Goal: Task Accomplishment & Management: Manage account settings

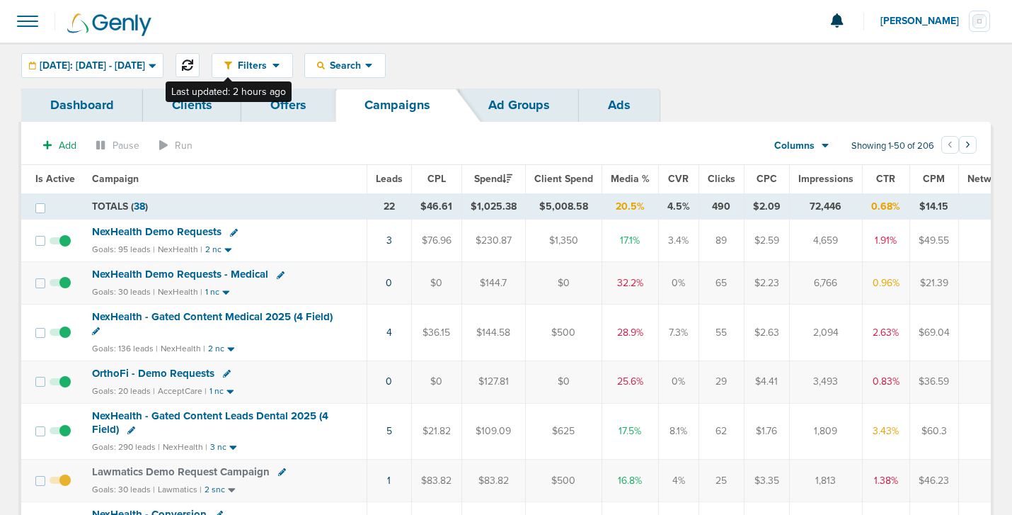
click at [193, 67] on icon at bounding box center [187, 64] width 11 height 11
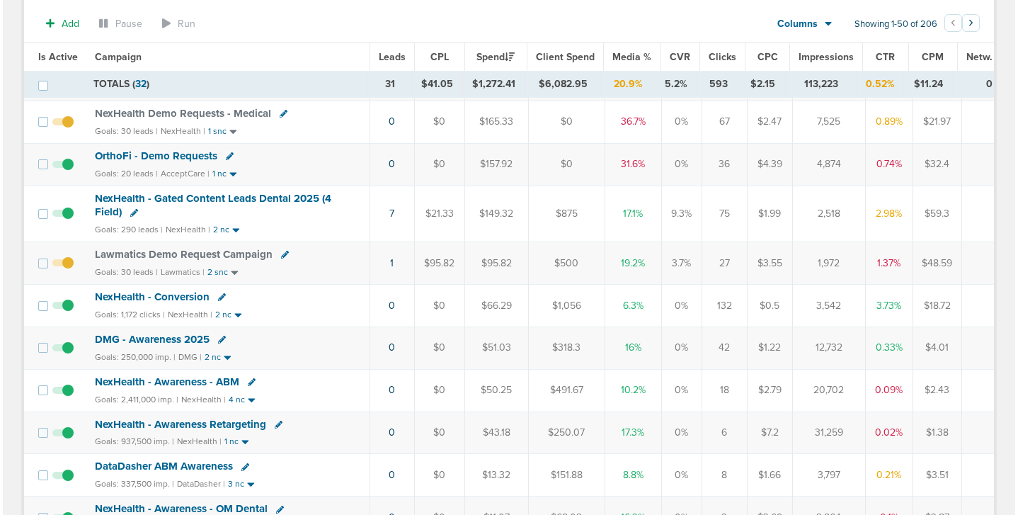
scroll to position [222, 0]
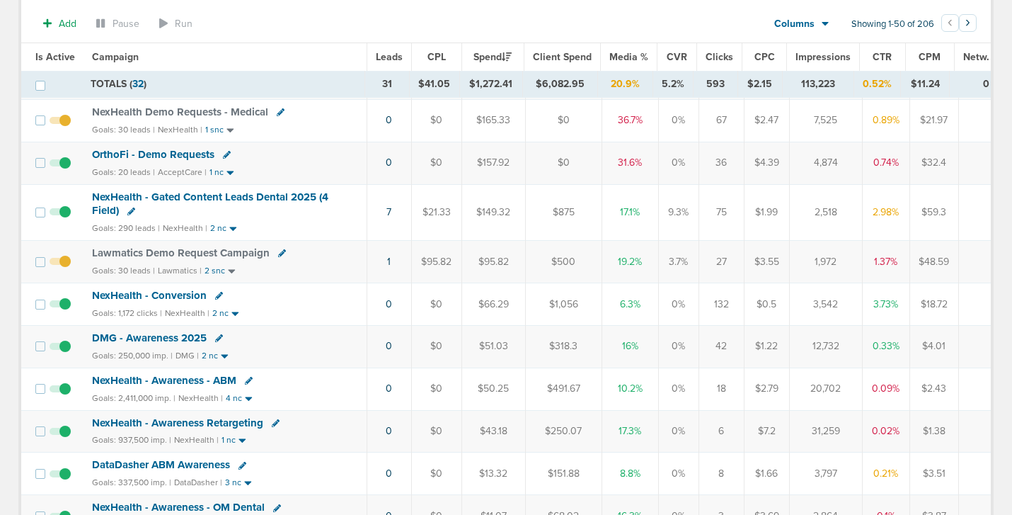
click at [279, 252] on icon at bounding box center [282, 253] width 8 height 8
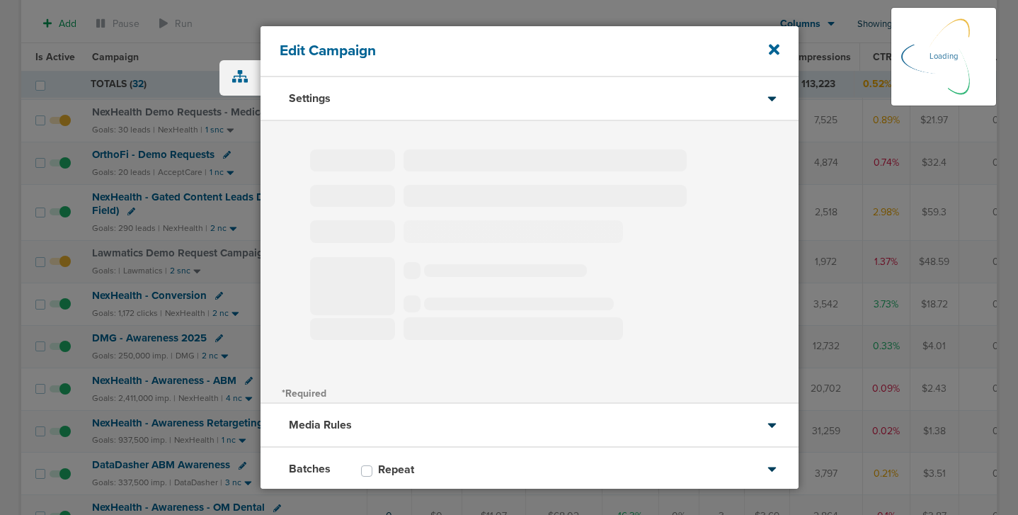
type input "Lawmatics Demo Request Campaign"
select select "Leads"
radio input "true"
select select "readWrite"
select select "1"
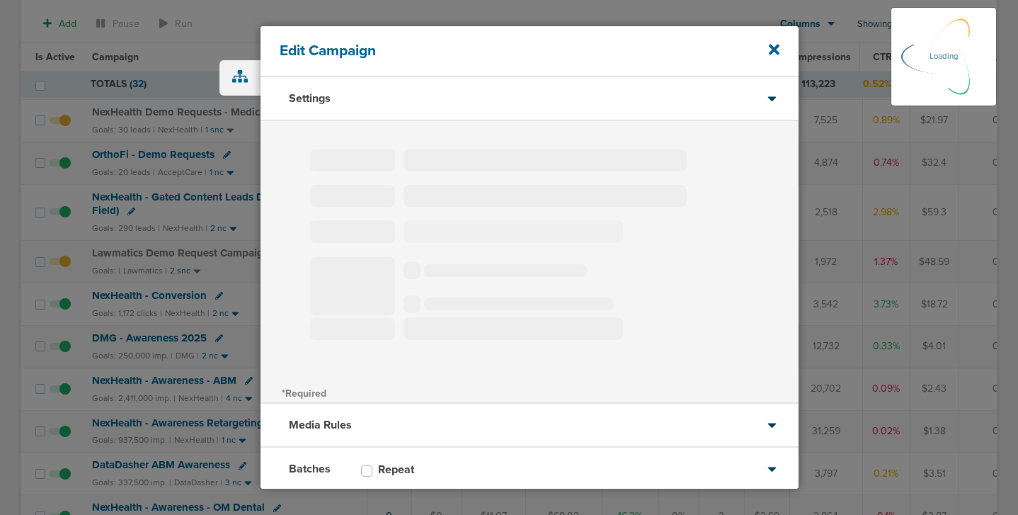
select select "1"
select select "2"
select select "3"
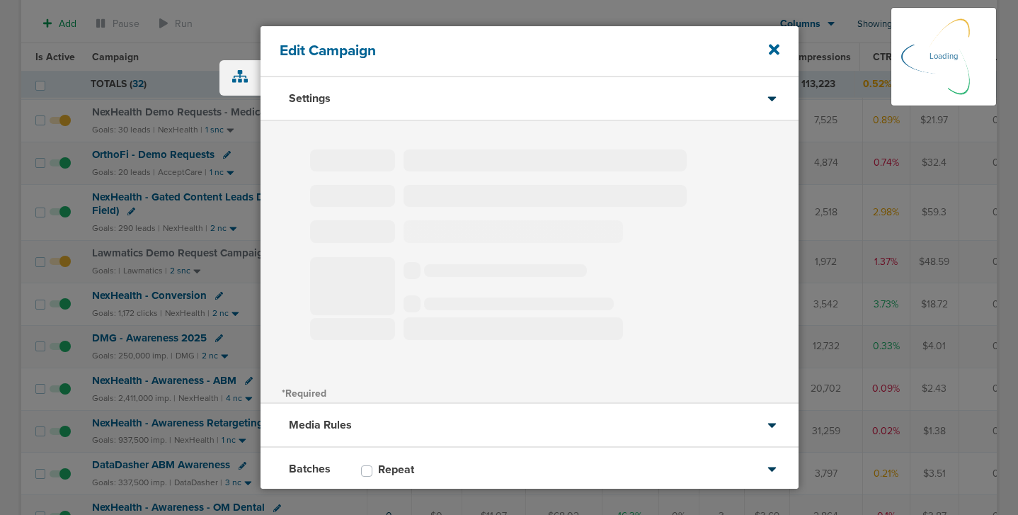
select select "4"
select select "6"
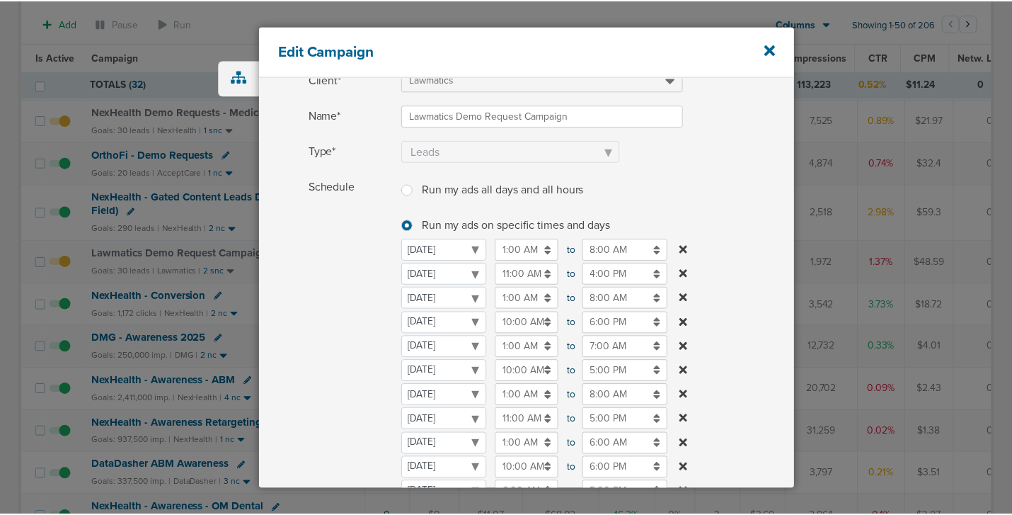
scroll to position [81, 0]
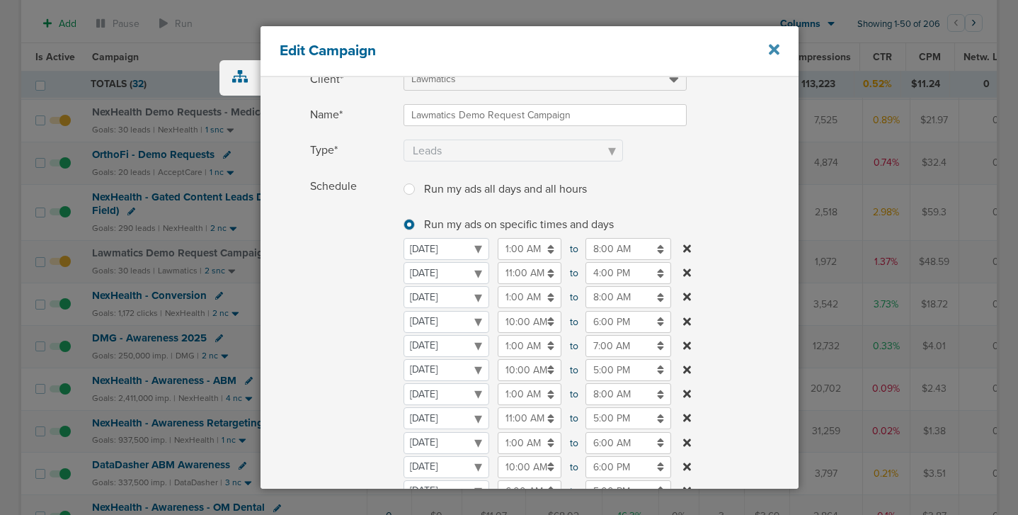
click at [770, 48] on icon at bounding box center [774, 50] width 11 height 16
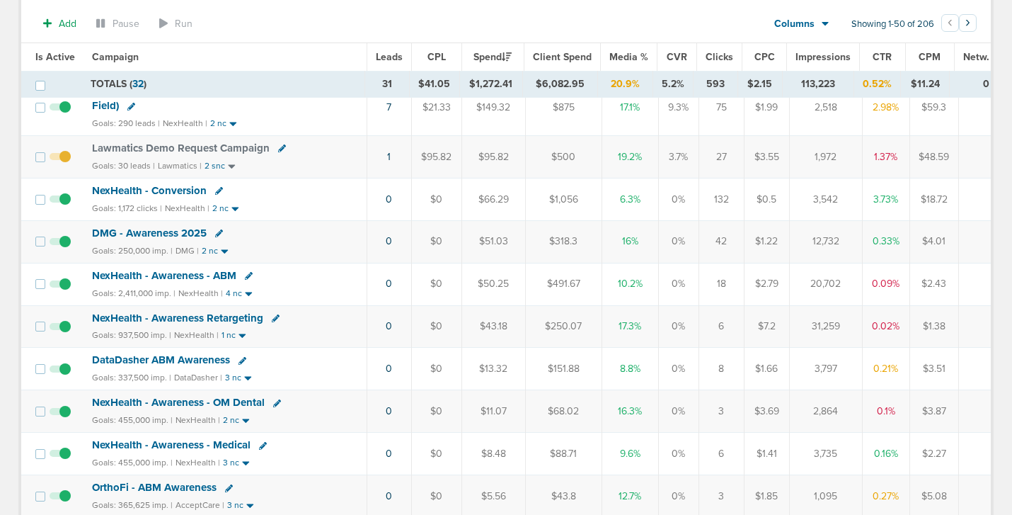
scroll to position [329, 0]
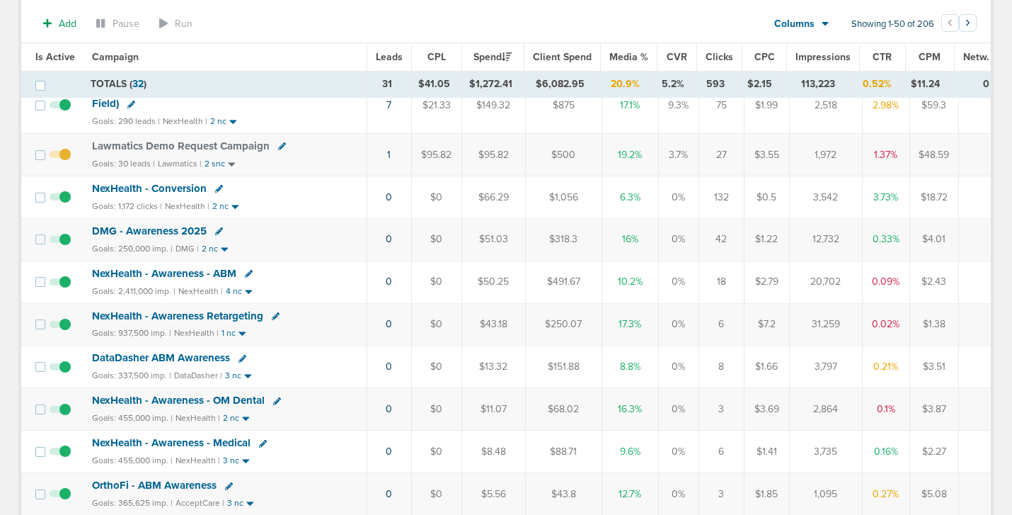
click at [161, 230] on span "DMG - Awareness 2025" at bounding box center [149, 230] width 115 height 13
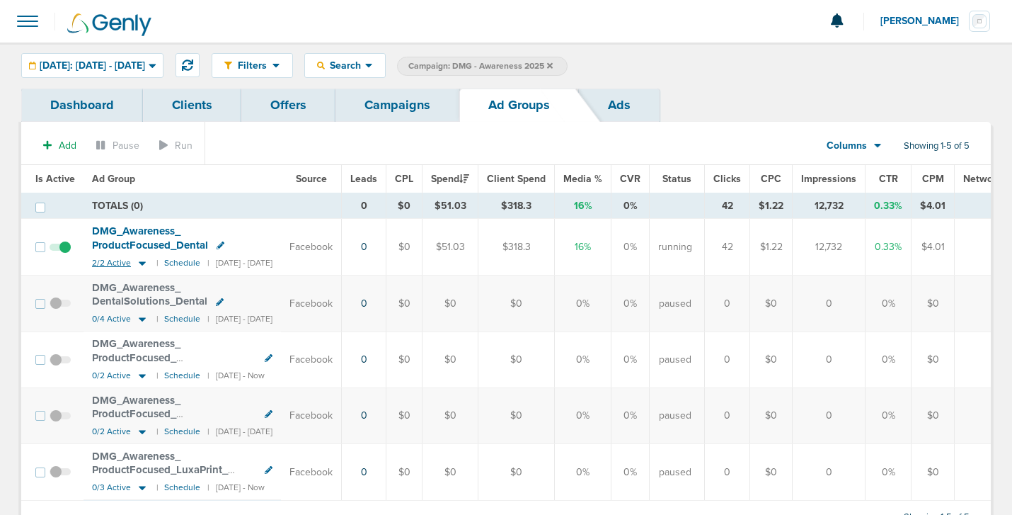
click at [139, 262] on icon at bounding box center [142, 263] width 7 height 4
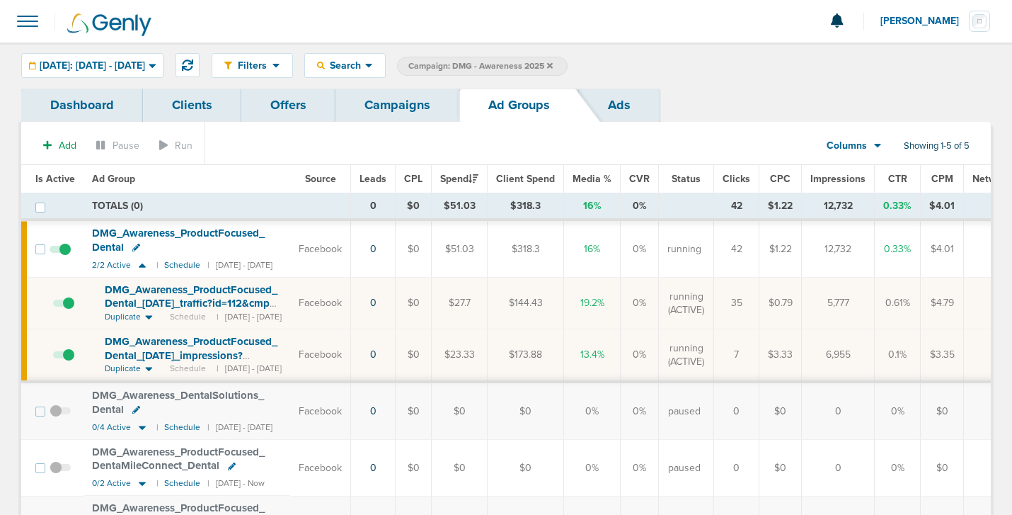
click at [132, 248] on icon at bounding box center [136, 248] width 8 height 8
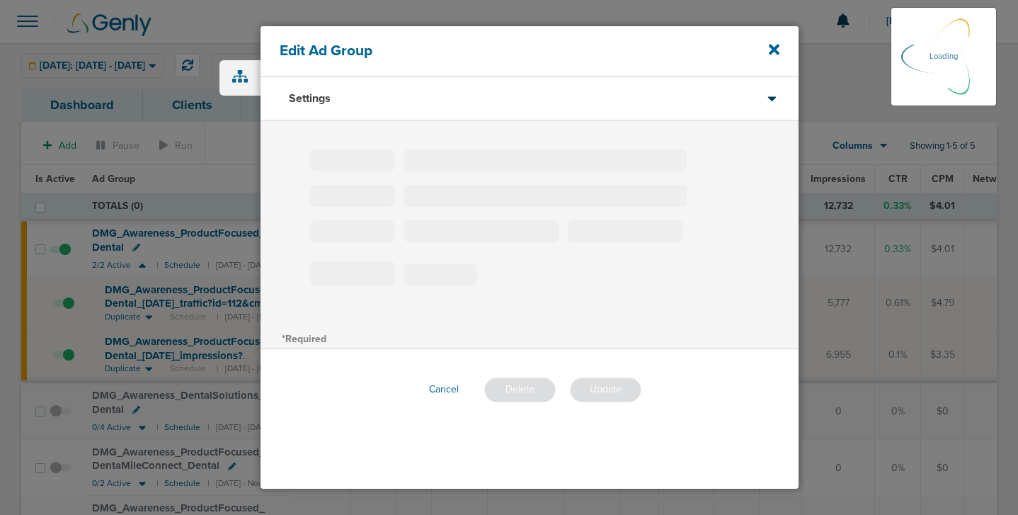
type input "DMG_Awareness_ProductFocused_Dental"
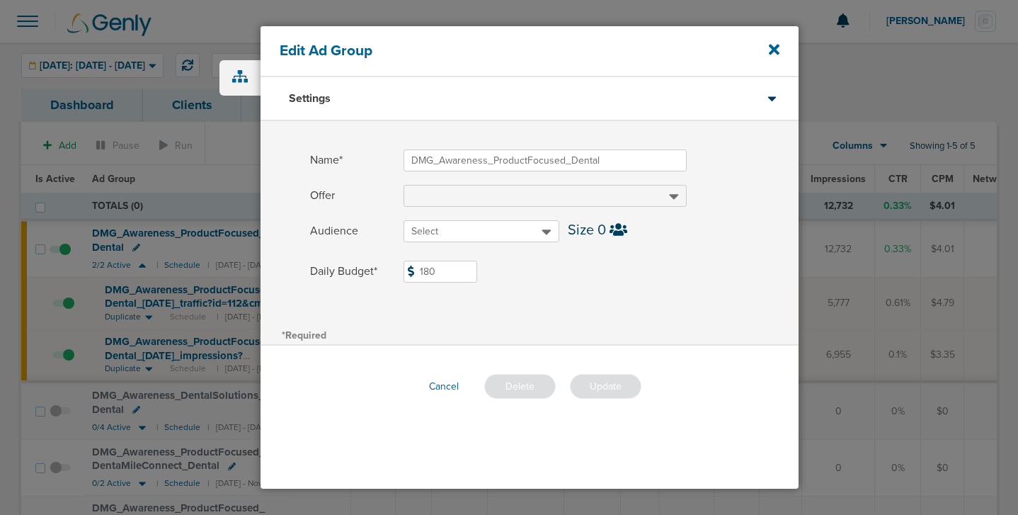
drag, startPoint x: 442, startPoint y: 271, endPoint x: 406, endPoint y: 270, distance: 36.1
click at [406, 270] on input "180" at bounding box center [441, 272] width 74 height 22
type input "30"
click at [602, 387] on button "Update" at bounding box center [605, 386] width 71 height 25
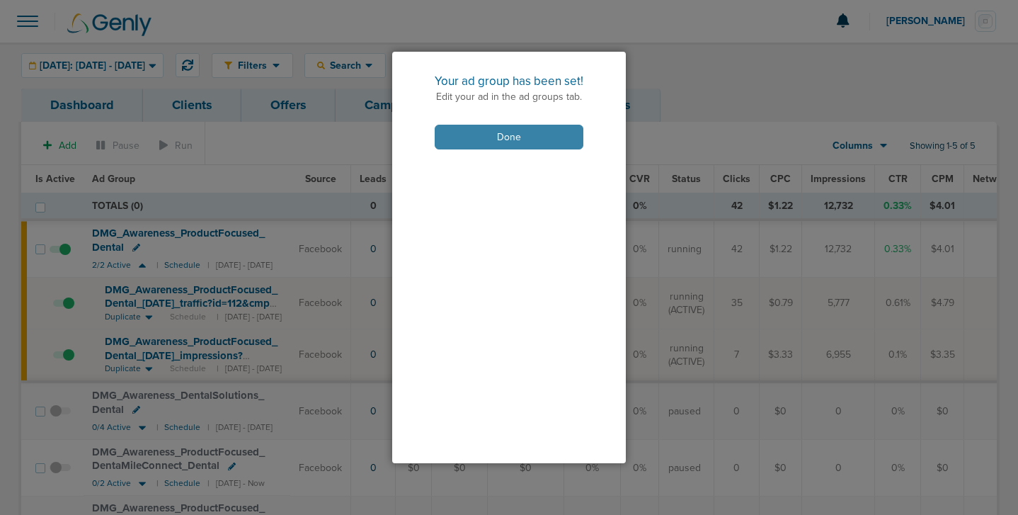
click at [515, 137] on button "Done" at bounding box center [509, 137] width 149 height 25
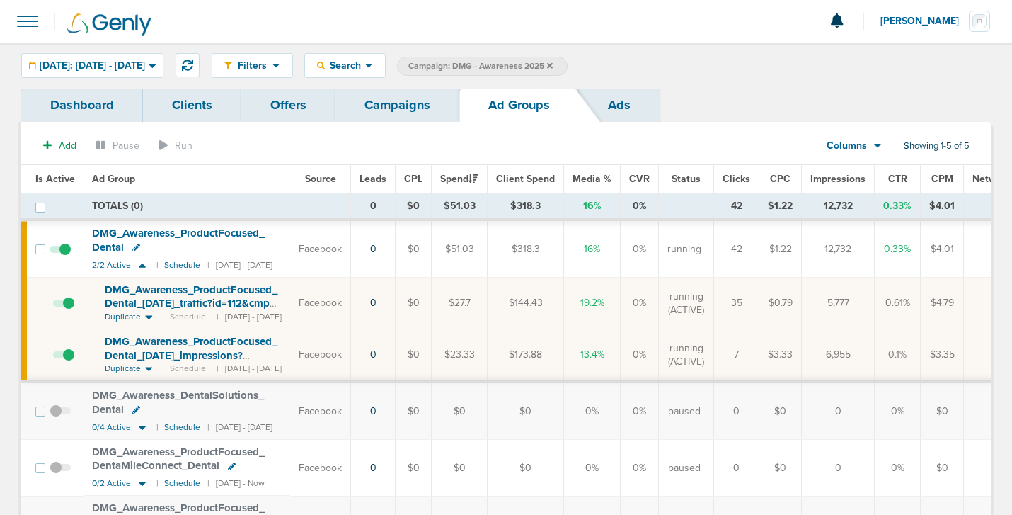
click at [406, 103] on link "Campaigns" at bounding box center [398, 104] width 124 height 33
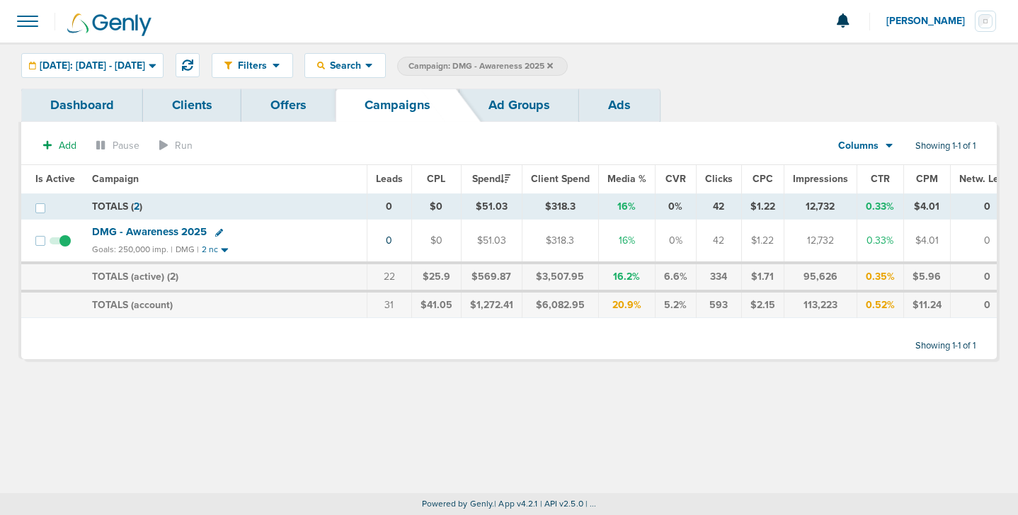
click at [553, 66] on icon at bounding box center [550, 66] width 6 height 8
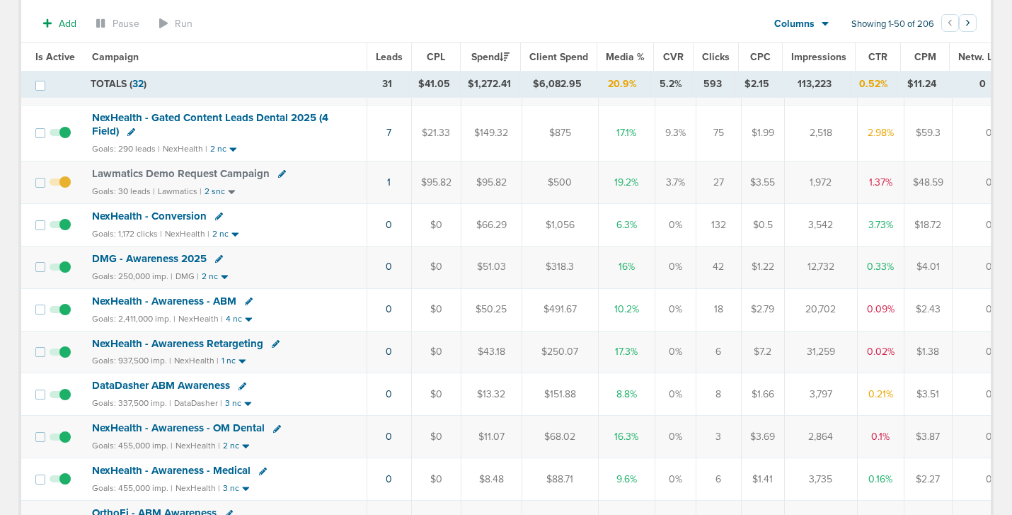
scroll to position [303, 0]
click at [178, 213] on span "NexHealth - Conversion" at bounding box center [149, 214] width 115 height 13
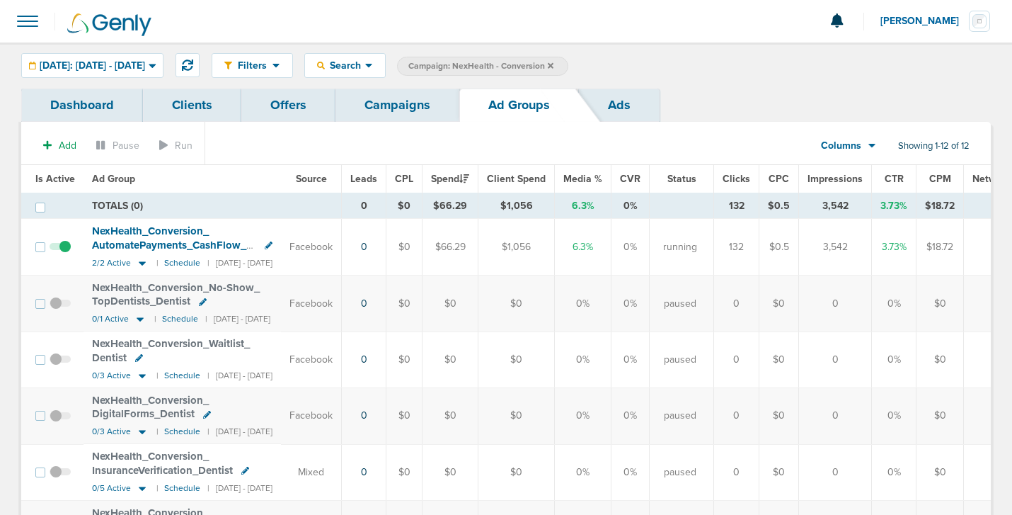
click at [140, 256] on icon at bounding box center [136, 260] width 8 height 8
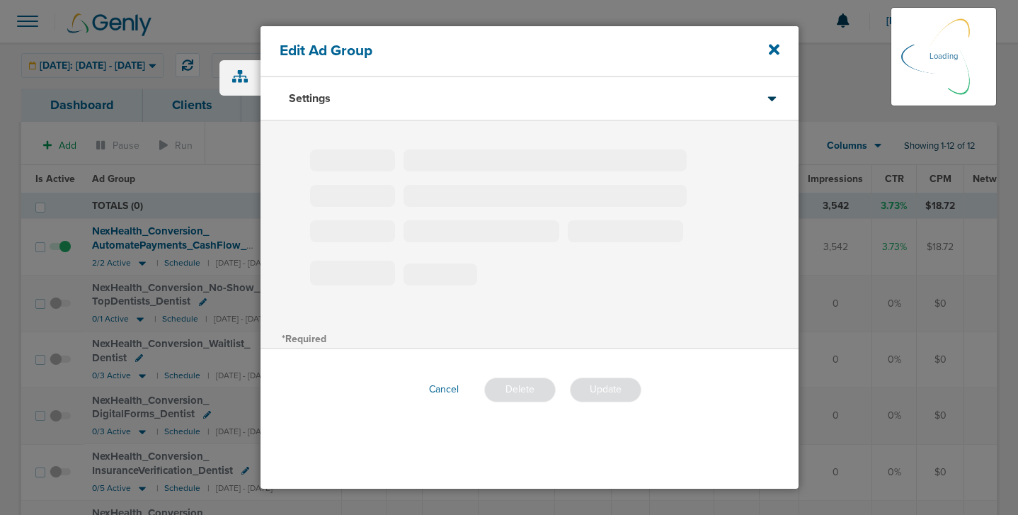
type input "NexHealth_Conversion_AutomatePayments_CashFlow_Dental"
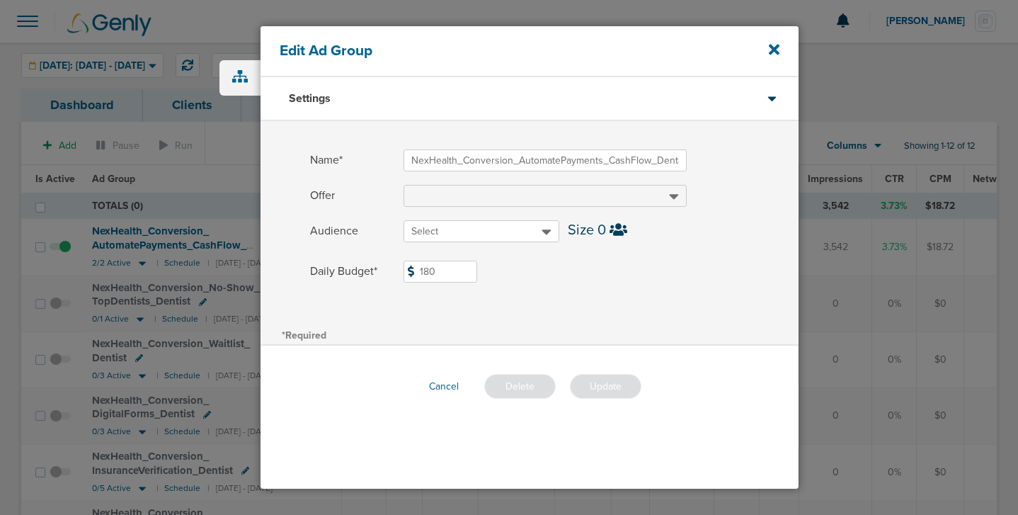
click at [444, 270] on input "180" at bounding box center [441, 272] width 74 height 22
drag, startPoint x: 442, startPoint y: 273, endPoint x: 412, endPoint y: 258, distance: 32.9
click at [412, 258] on div "Name* NexHealth_Conversion_AutomatePayments_CashFlow_Dental Offer Audience Sele…" at bounding box center [530, 223] width 538 height 204
type input "90"
click at [612, 393] on button "Update" at bounding box center [605, 386] width 71 height 25
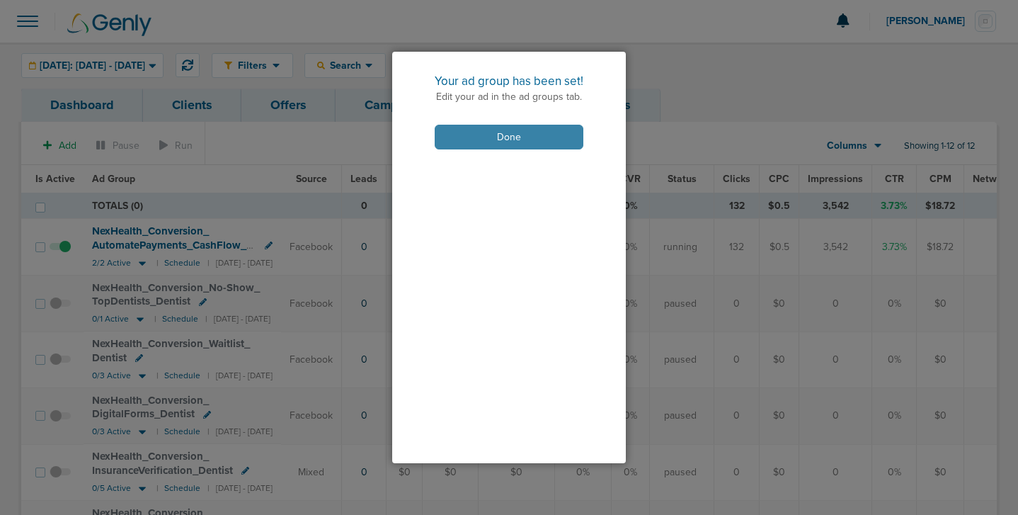
click at [533, 128] on button "Done" at bounding box center [509, 137] width 149 height 25
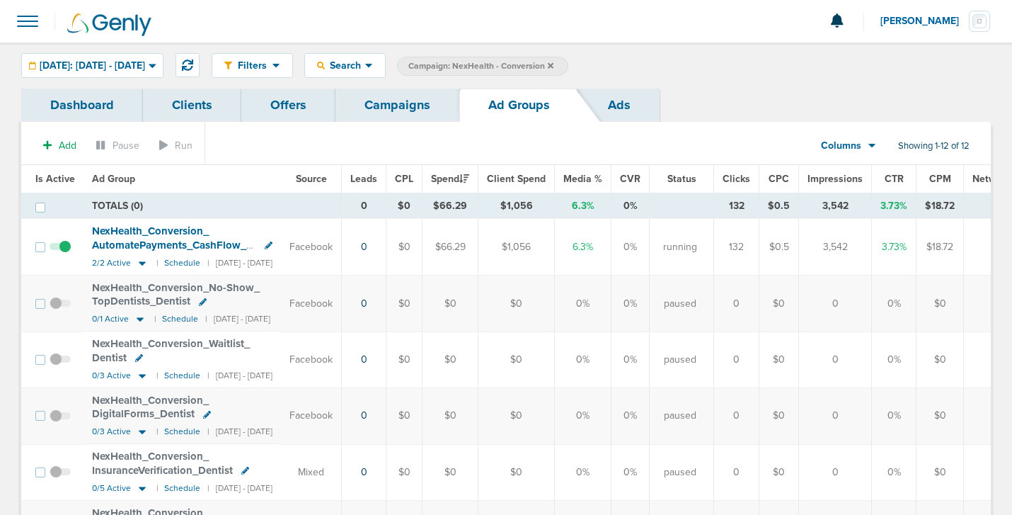
click at [405, 113] on link "Campaigns" at bounding box center [398, 104] width 124 height 33
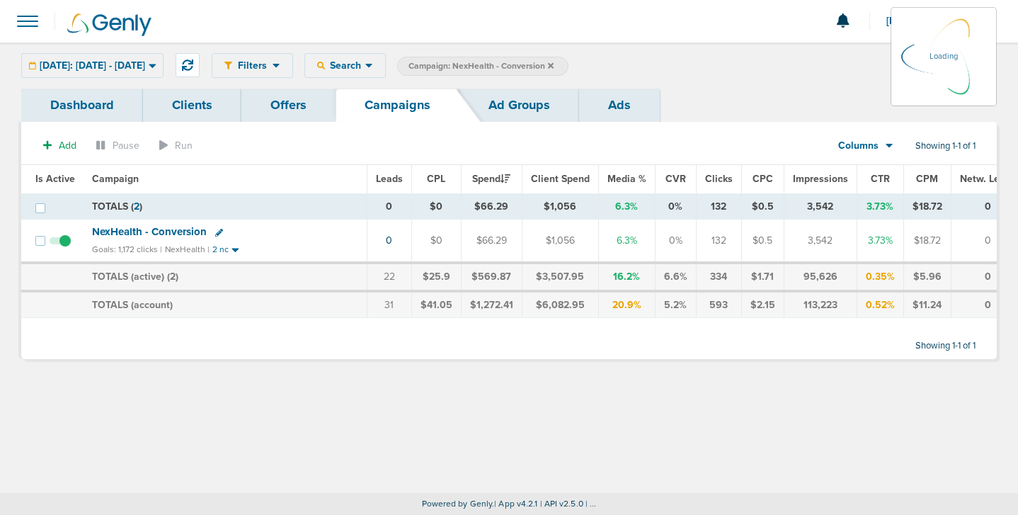
click at [554, 67] on icon at bounding box center [551, 65] width 6 height 6
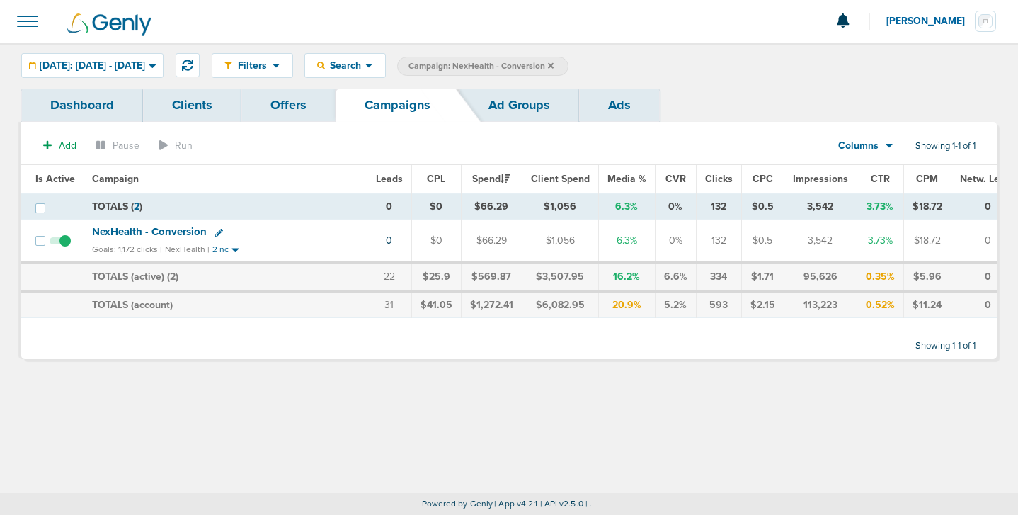
click at [554, 66] on icon at bounding box center [551, 66] width 6 height 8
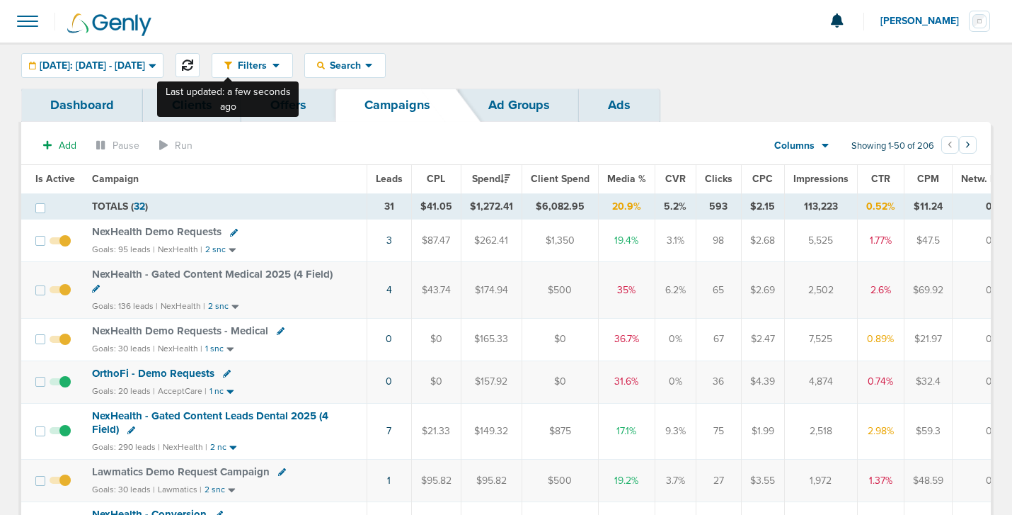
click at [193, 59] on icon at bounding box center [187, 64] width 11 height 11
click at [193, 66] on icon at bounding box center [187, 64] width 11 height 11
click at [193, 64] on icon at bounding box center [187, 64] width 11 height 11
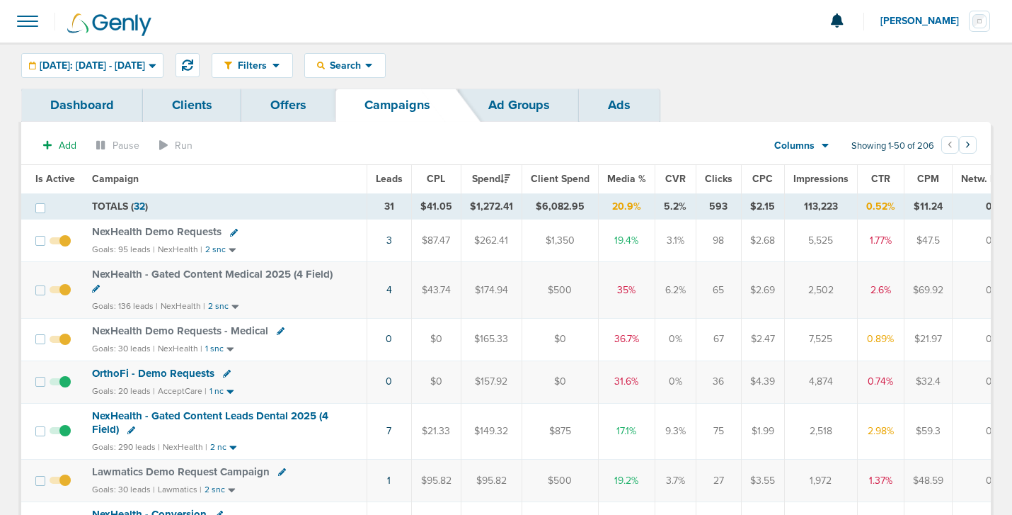
click at [391, 427] on td "7" at bounding box center [389, 431] width 45 height 56
click at [231, 230] on icon at bounding box center [234, 233] width 8 height 8
select select
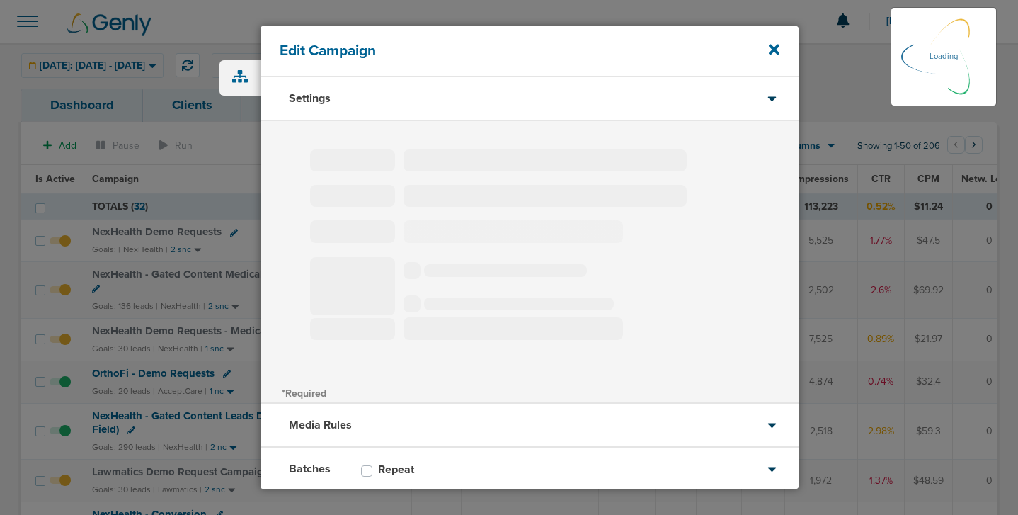
type input "NexHealth Demo Requests"
select select "Leads"
radio input "true"
select select "readWrite"
select select "1"
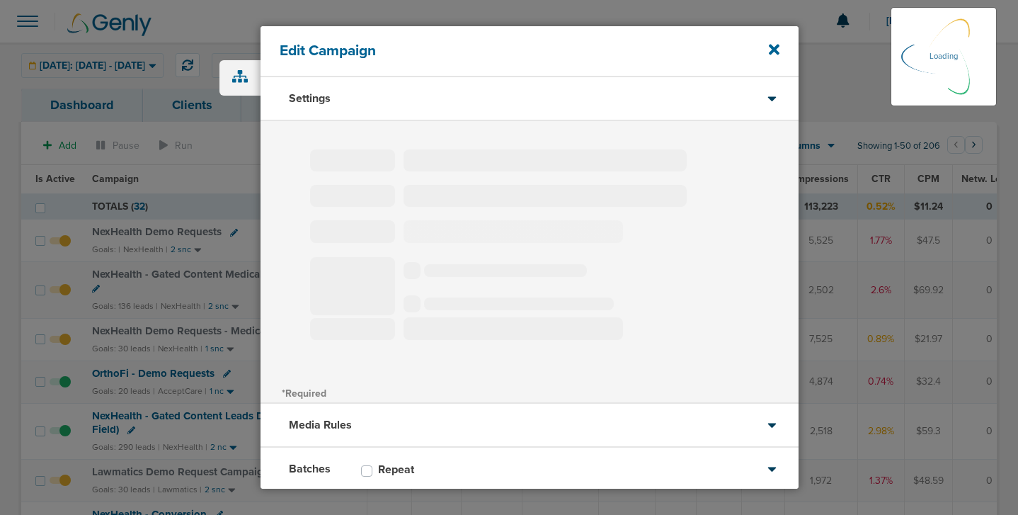
select select "1"
select select "2"
select select "3"
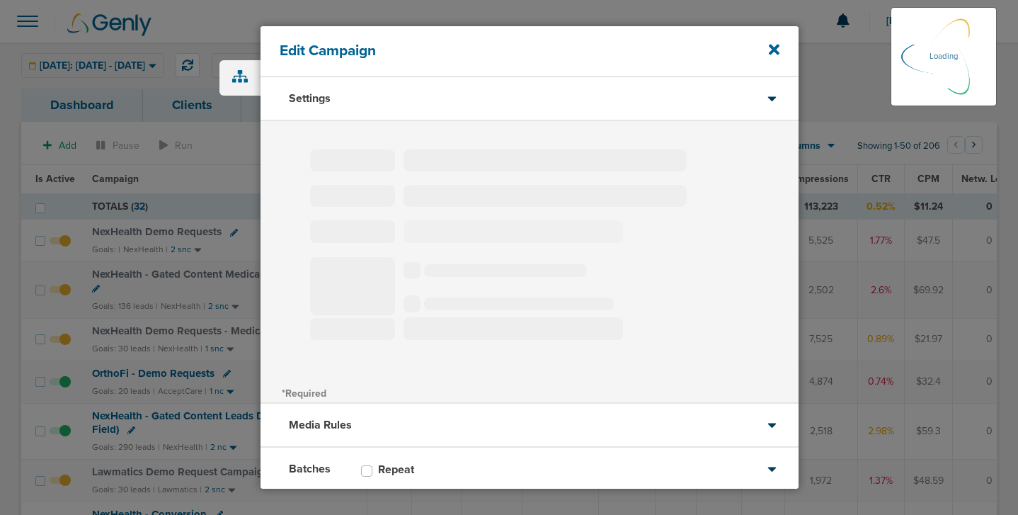
select select "4"
select select "6"
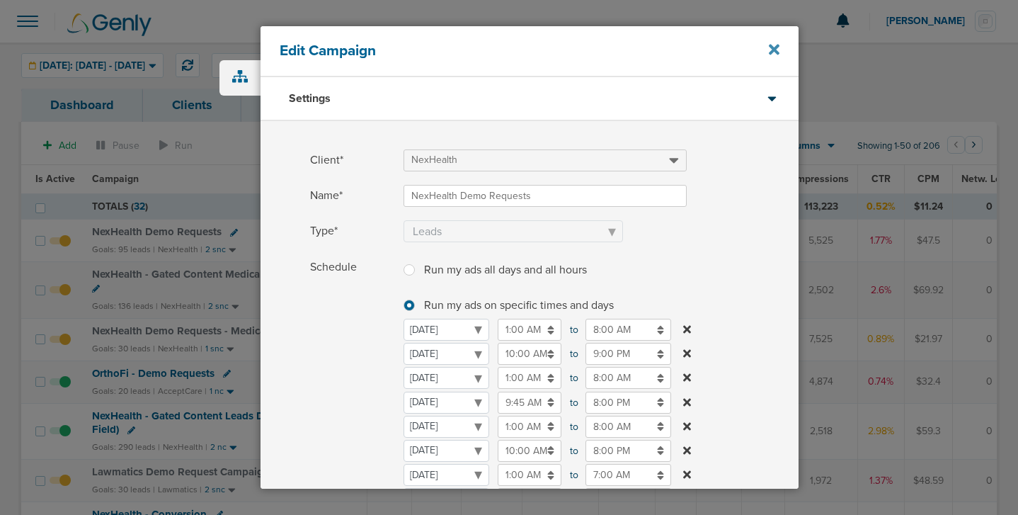
click at [775, 51] on icon at bounding box center [774, 50] width 11 height 11
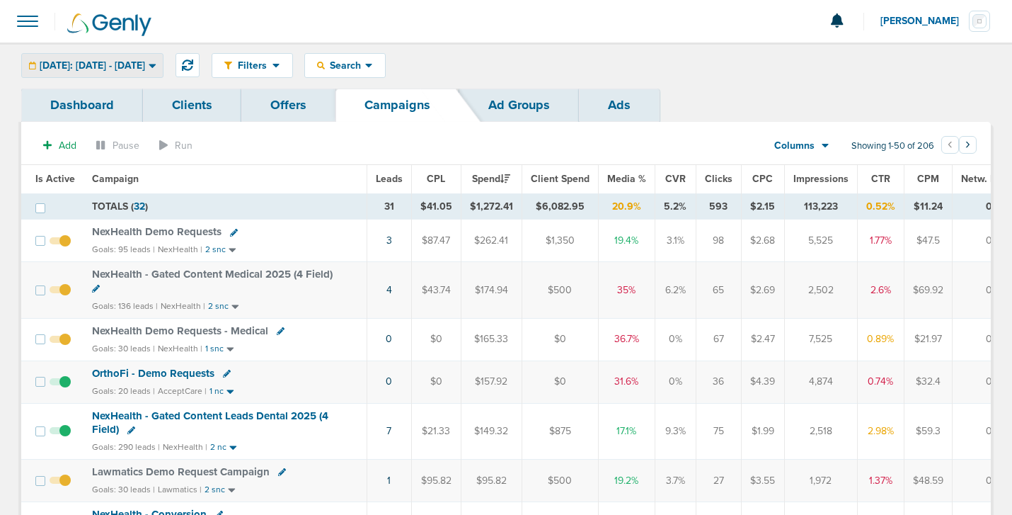
click at [136, 57] on div "[DATE]: [DATE] - [DATE]" at bounding box center [92, 65] width 141 height 23
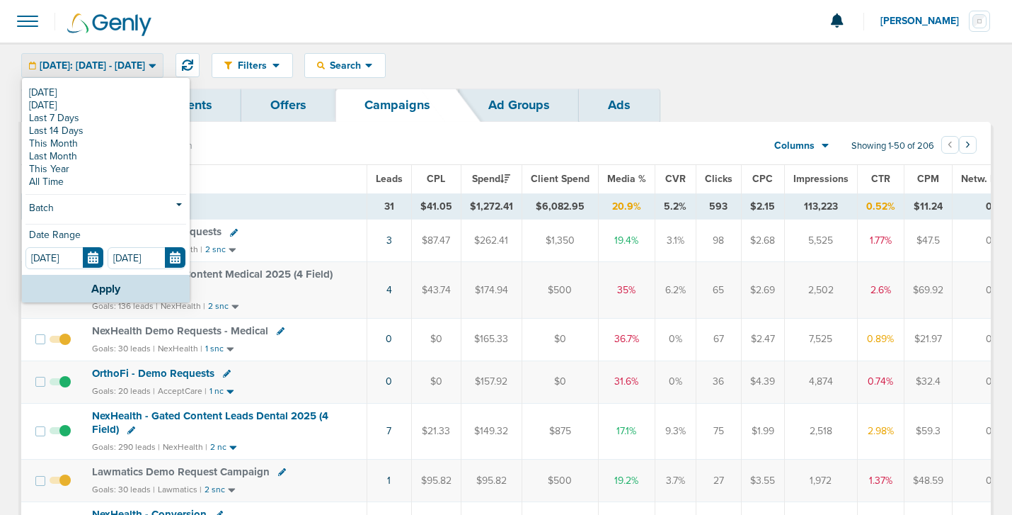
click at [136, 57] on div "[DATE]: [DATE] - [DATE]" at bounding box center [92, 65] width 141 height 23
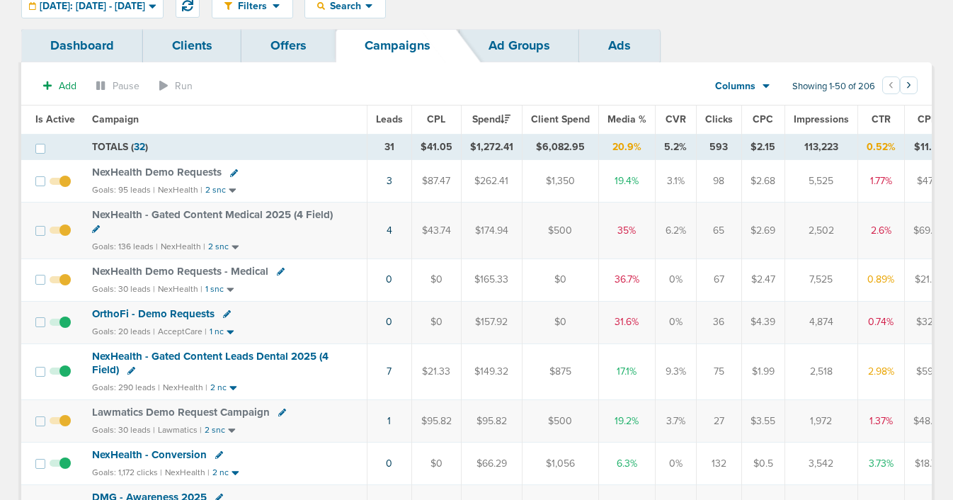
scroll to position [51, 0]
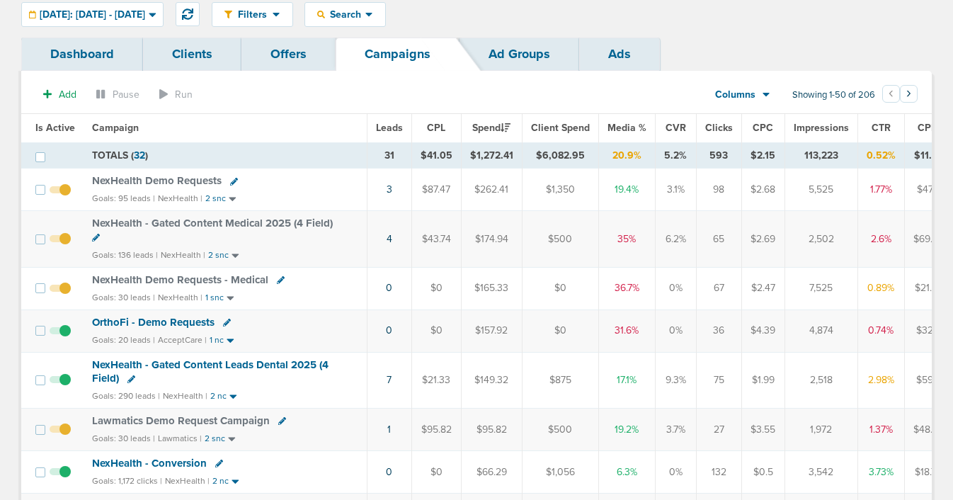
click at [176, 318] on span "OrthoFi - Demo Requests" at bounding box center [153, 322] width 122 height 13
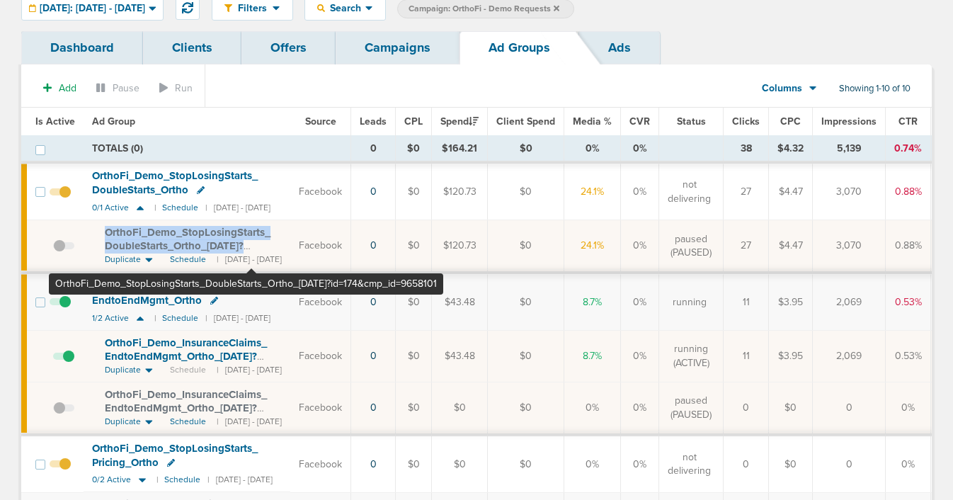
drag, startPoint x: 96, startPoint y: 227, endPoint x: 251, endPoint y: 246, distance: 156.2
click at [251, 246] on td "OrthoFi_ Demo_ StopLosingStarts_ DoubleStarts_ Ortho_ [DATE]?id=174&cmp_ id=965…" at bounding box center [187, 246] width 207 height 52
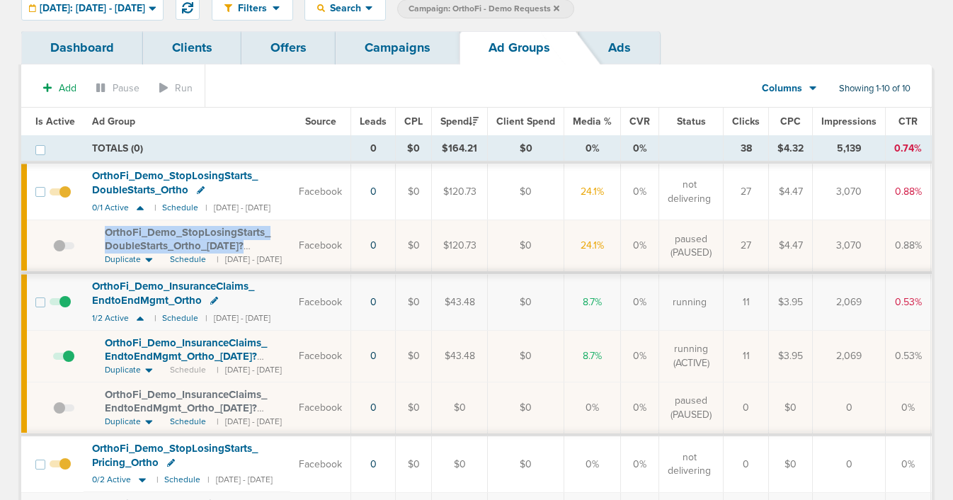
copy span "OrthoFi_ Demo_ StopLosingStarts_ DoubleStarts_ Ortho_ [DATE]"
click at [359, 46] on link "Campaigns" at bounding box center [398, 47] width 124 height 33
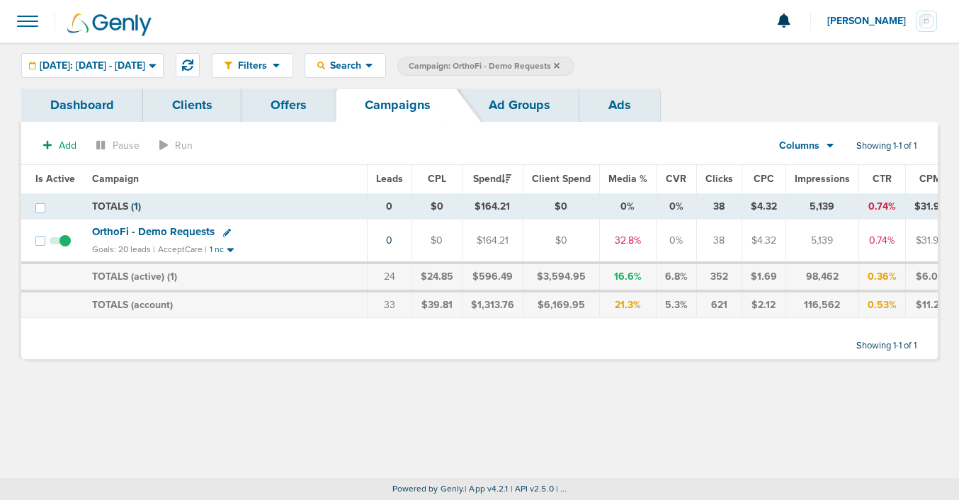
click at [559, 64] on icon at bounding box center [557, 66] width 6 height 8
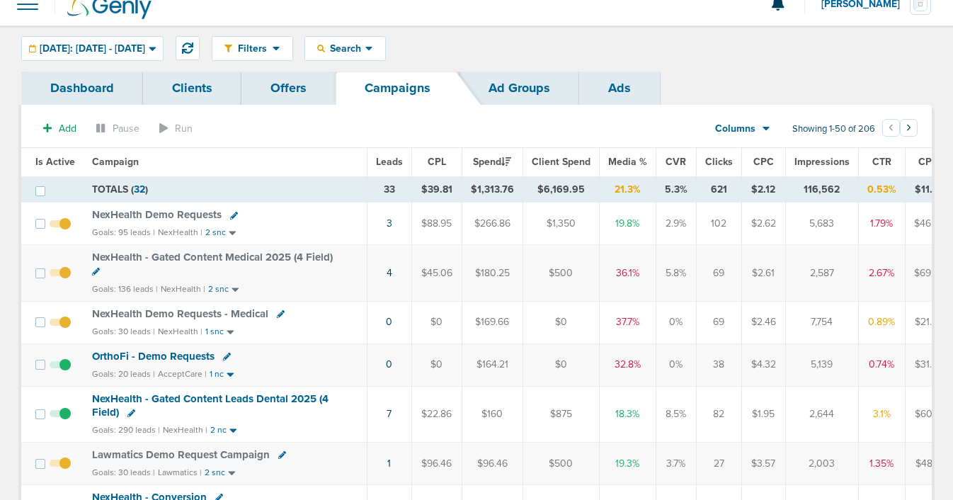
scroll to position [57, 0]
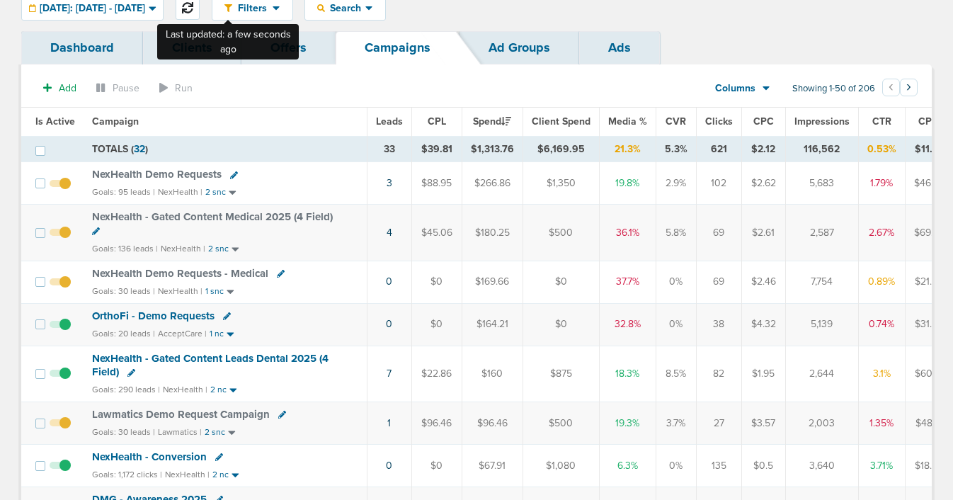
click at [200, 13] on button at bounding box center [188, 8] width 24 height 24
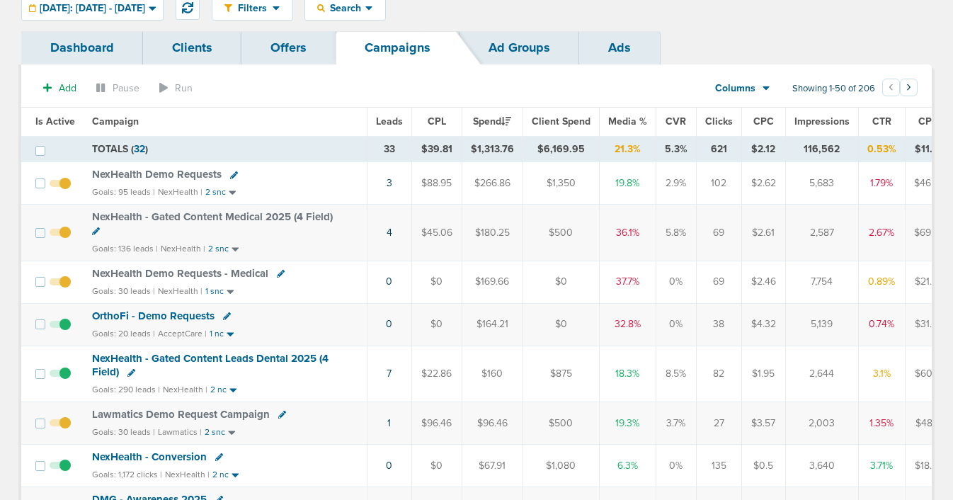
scroll to position [0, 0]
